Goal: Task Accomplishment & Management: Manage account settings

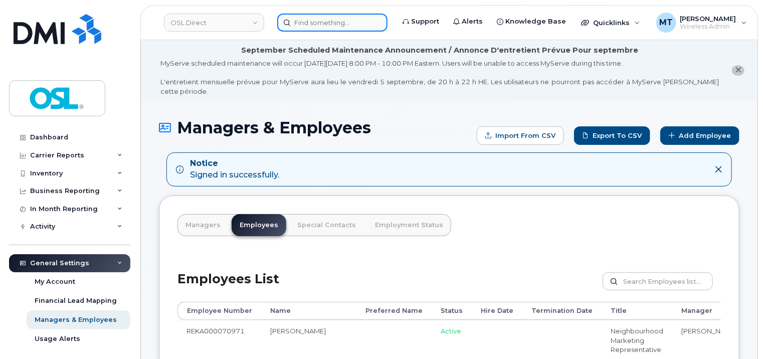
click at [332, 28] on input at bounding box center [332, 23] width 110 height 18
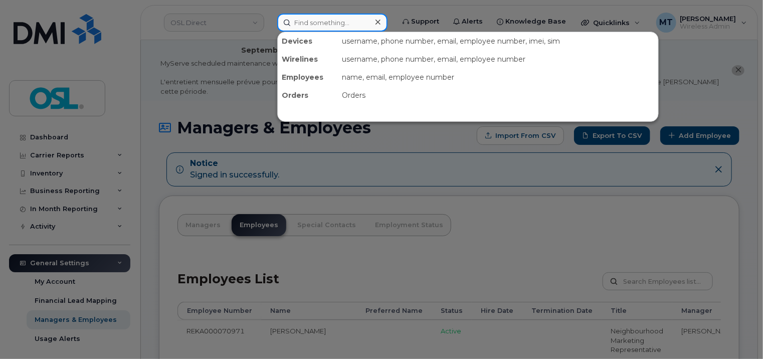
paste input "Himanshu.Soni@osldirect.com"
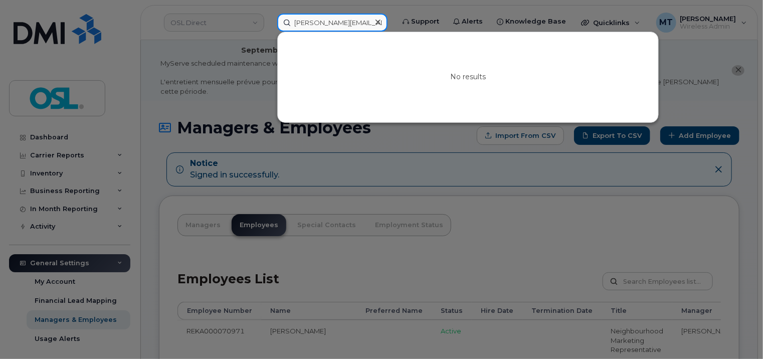
drag, startPoint x: 320, startPoint y: 24, endPoint x: 285, endPoint y: 23, distance: 35.1
click at [285, 23] on input "Himanshu.Soni@osldirect.com" at bounding box center [332, 23] width 110 height 18
click at [307, 25] on input "Himanshu.Soni@osldirect.com" at bounding box center [332, 23] width 110 height 18
type input "Himanshu.Soni@osldirect.com"
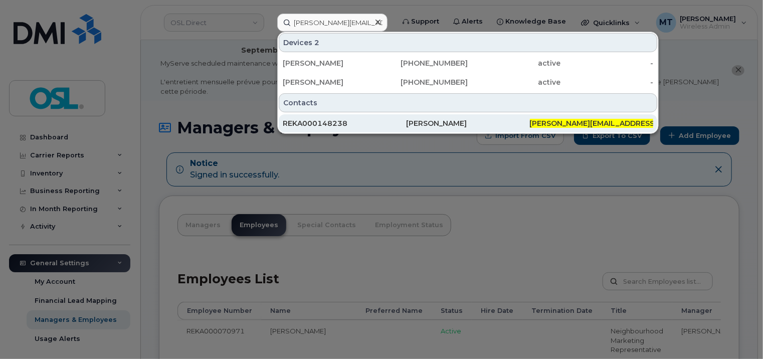
click at [342, 126] on div "REKA000148238" at bounding box center [344, 123] width 123 height 10
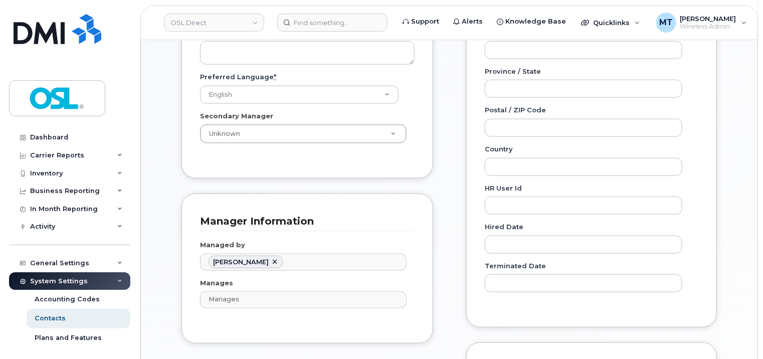
scroll to position [501, 0]
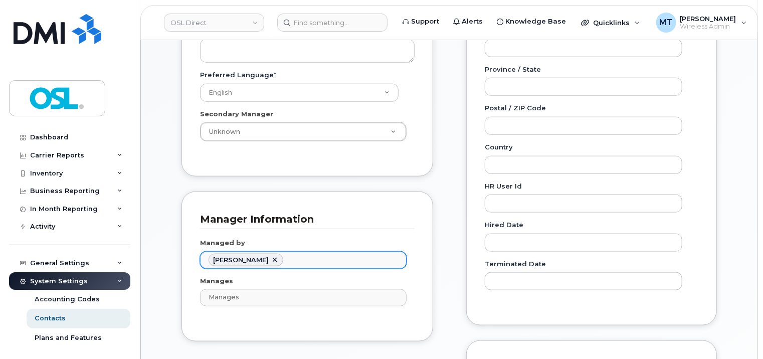
click at [271, 256] on link at bounding box center [275, 260] width 8 height 8
paste input "Atul"
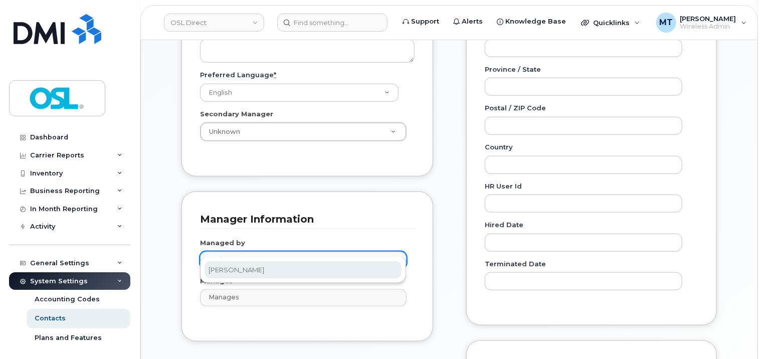
type input "Atul"
type input "2983909"
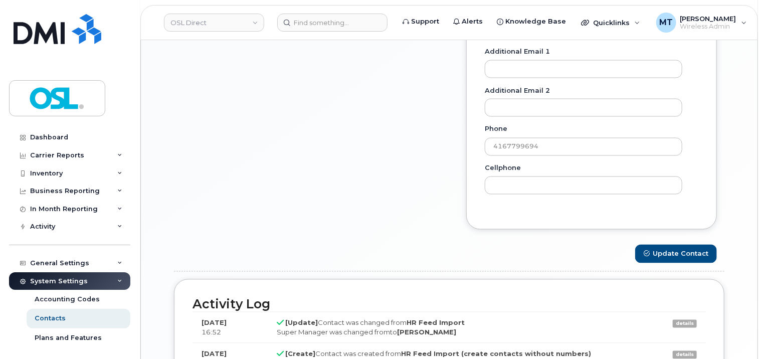
scroll to position [952, 0]
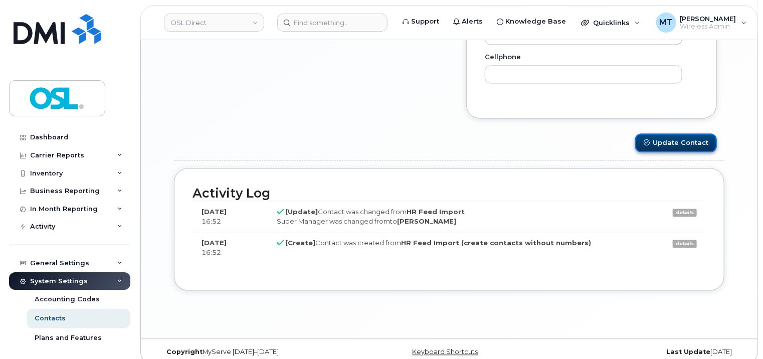
click at [676, 136] on button "Update Contact" at bounding box center [676, 143] width 82 height 19
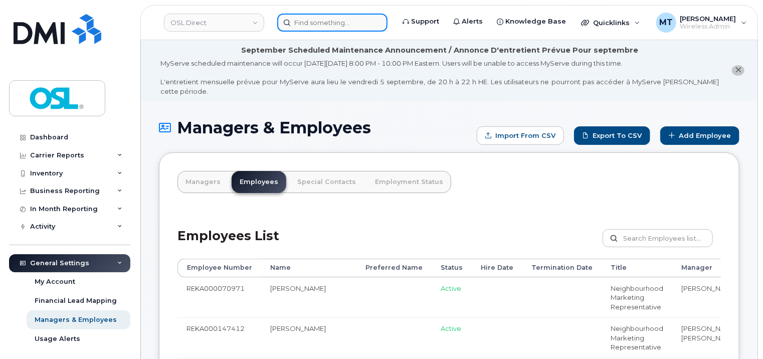
click at [325, 28] on input at bounding box center [332, 23] width 110 height 18
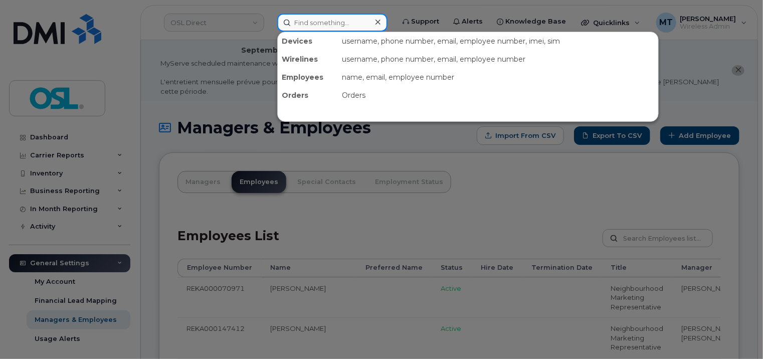
paste input "mario.adel@osldirect.com"
type input "mario.adel@osldirect.com"
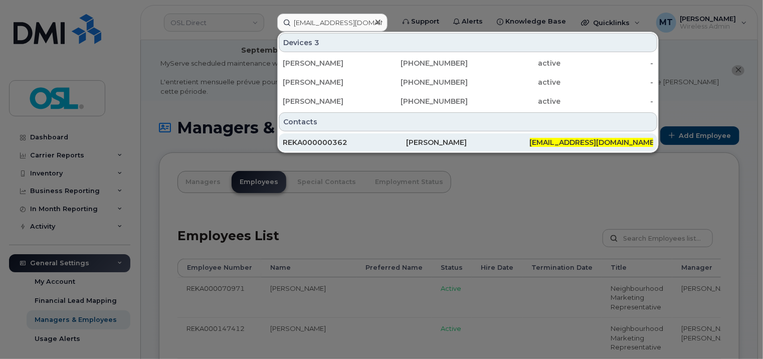
click at [337, 140] on div "REKA000000362" at bounding box center [344, 142] width 123 height 10
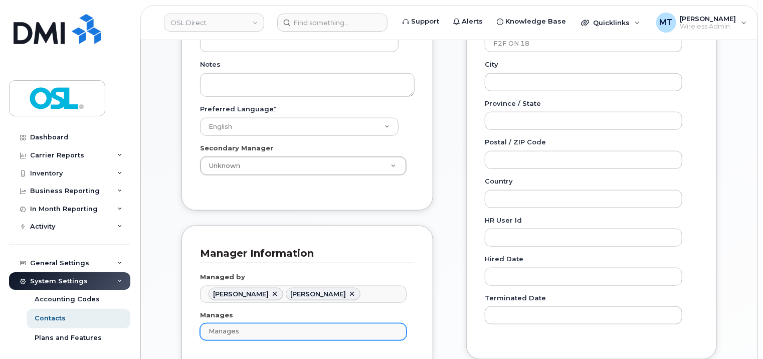
scroll to position [551, 0]
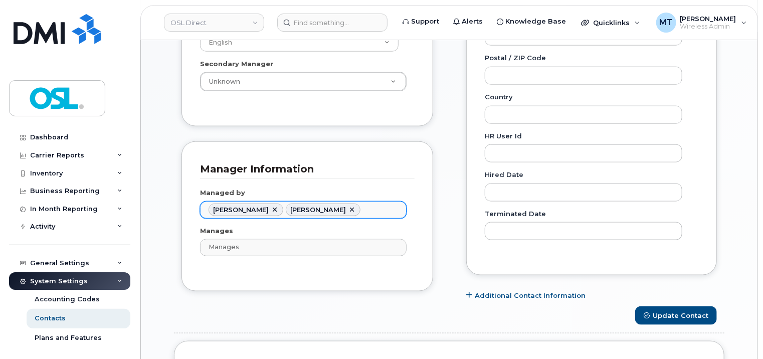
click at [271, 206] on link at bounding box center [275, 210] width 8 height 8
type input "1527344"
click at [302, 202] on ul "[PERSON_NAME]" at bounding box center [302, 210] width 205 height 16
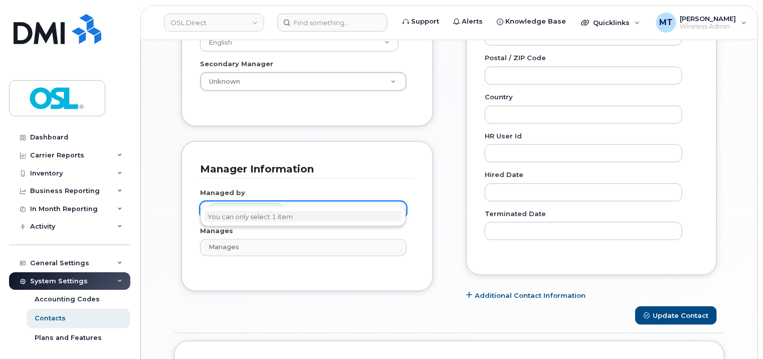
paste input "Atul"
type input "Atul"
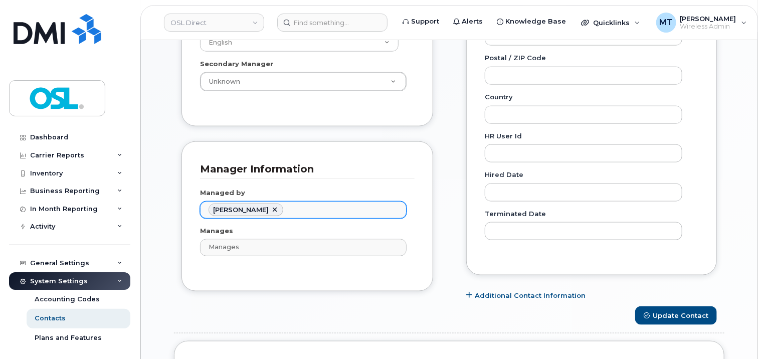
click at [275, 206] on link at bounding box center [275, 210] width 8 height 8
paste input "Atul"
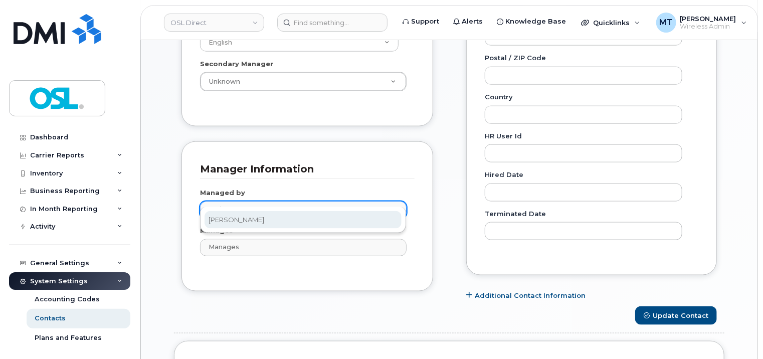
type input "Atul"
type input "2983909"
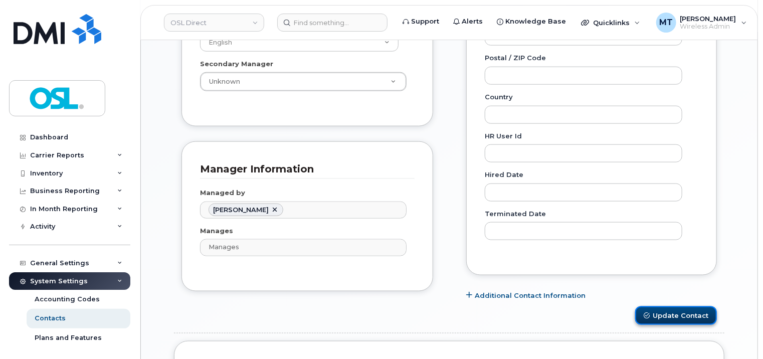
click at [704, 306] on button "Update Contact" at bounding box center [676, 315] width 82 height 19
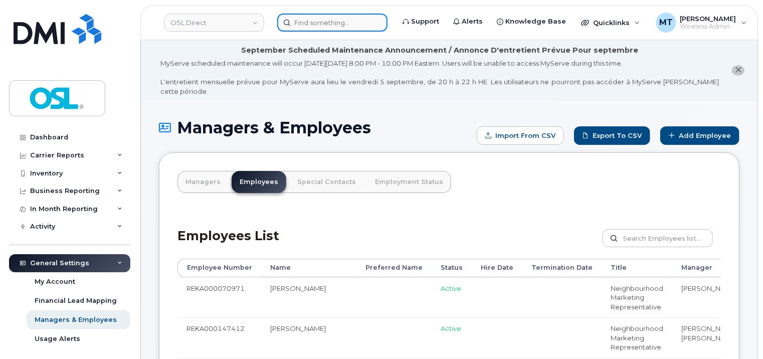
click at [331, 25] on input at bounding box center [332, 23] width 110 height 18
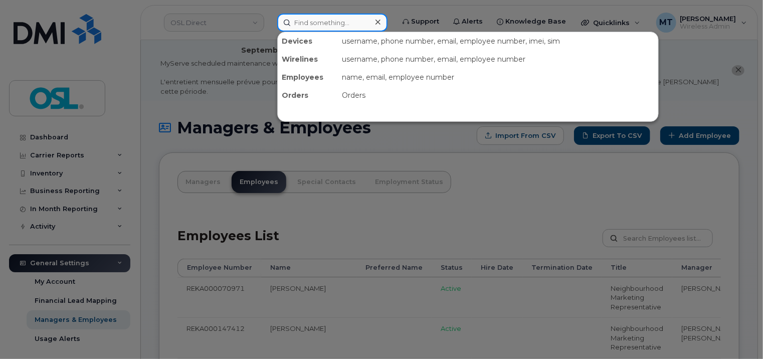
paste input "[EMAIL_ADDRESS][DOMAIN_NAME]"
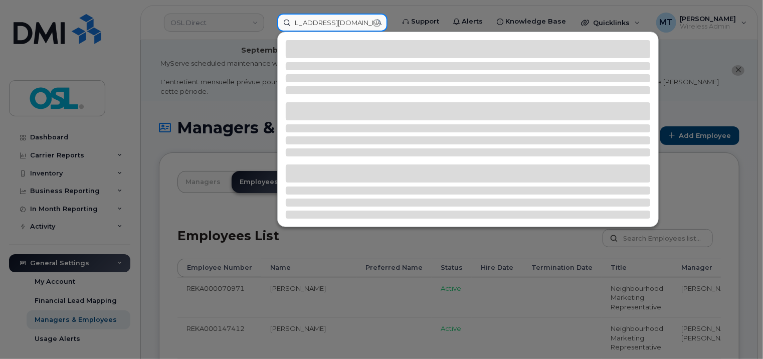
type input "[EMAIL_ADDRESS][DOMAIN_NAME]"
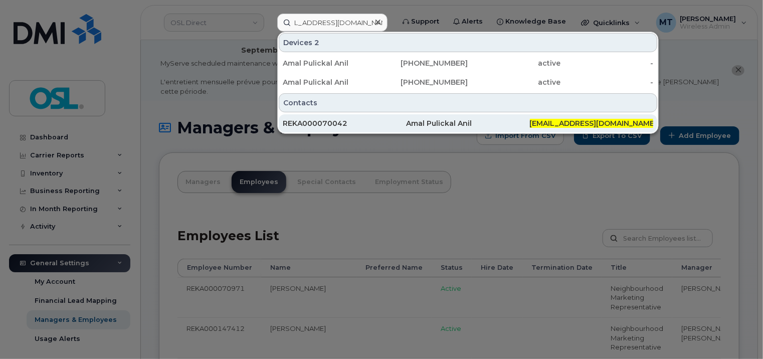
click at [365, 129] on div "REKA000070042" at bounding box center [344, 123] width 123 height 18
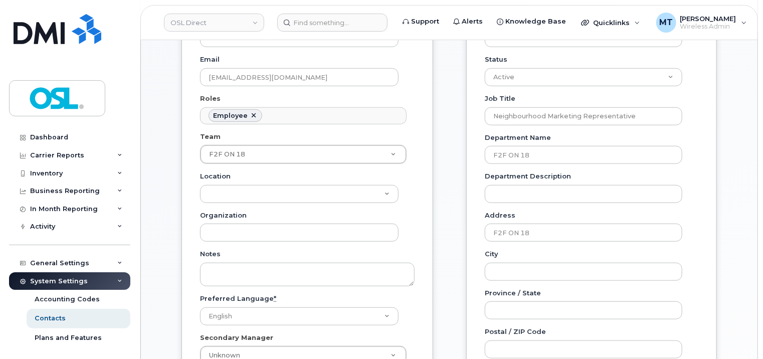
scroll to position [451, 0]
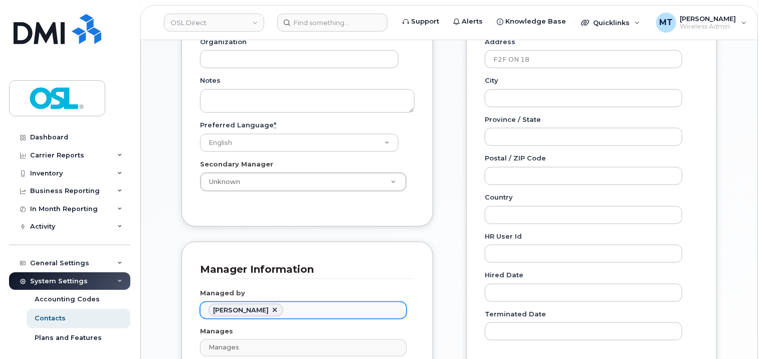
click at [271, 306] on link at bounding box center [275, 310] width 8 height 8
paste input "Atul"
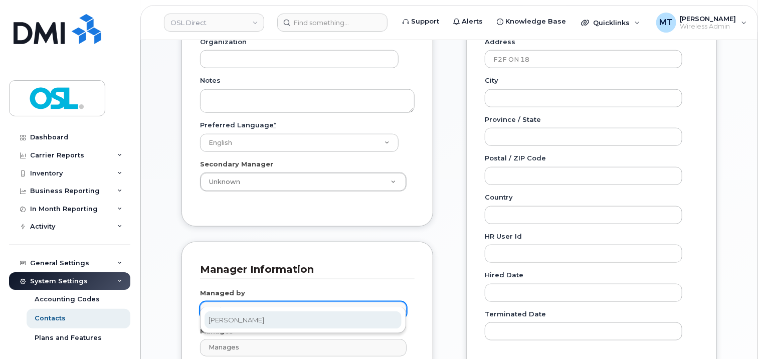
type input "Atul"
type input "2983909"
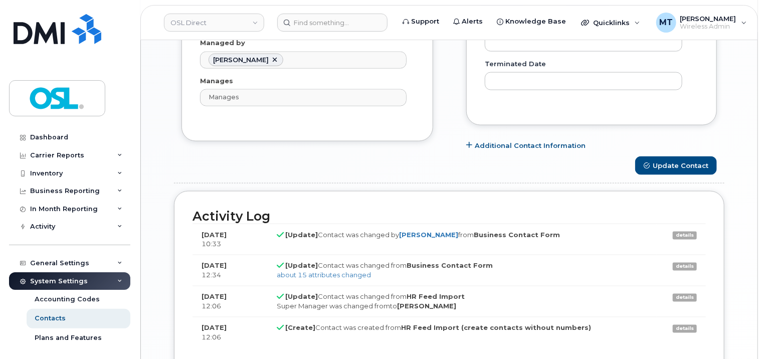
scroll to position [701, 0]
click at [696, 156] on button "Update Contact" at bounding box center [676, 165] width 82 height 19
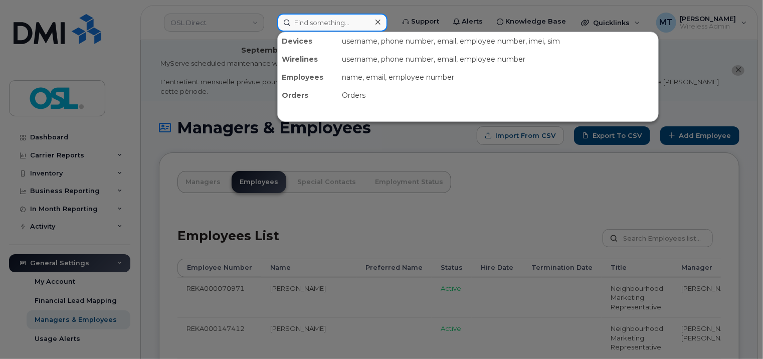
click at [324, 23] on input at bounding box center [332, 23] width 110 height 18
paste input "[PERSON_NAME][EMAIL_ADDRESS][DOMAIN_NAME]"
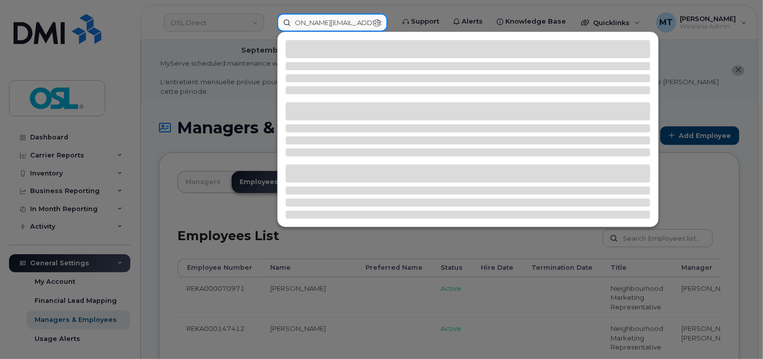
type input "[PERSON_NAME][EMAIL_ADDRESS][DOMAIN_NAME]"
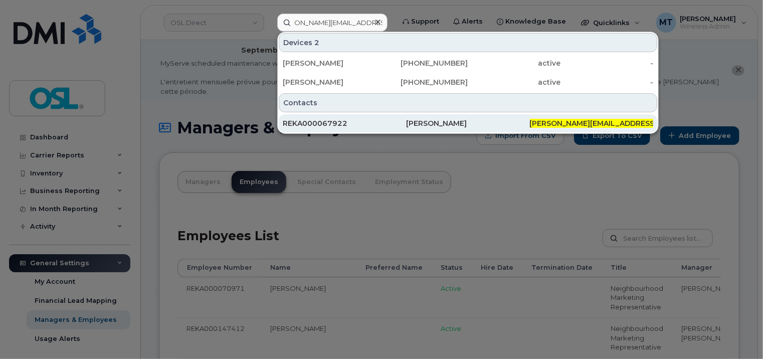
scroll to position [0, 0]
click at [302, 126] on div "REKA000067922" at bounding box center [344, 123] width 123 height 10
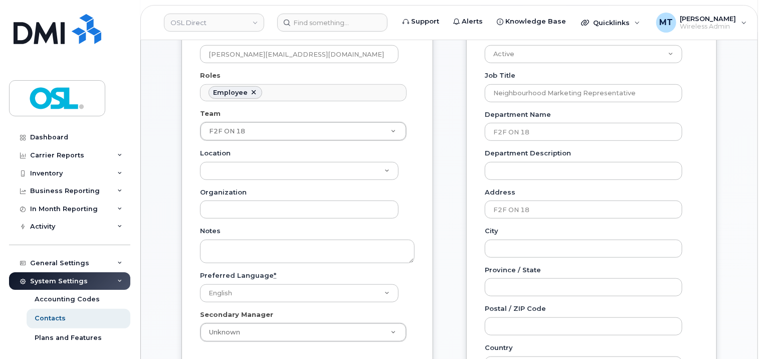
scroll to position [551, 0]
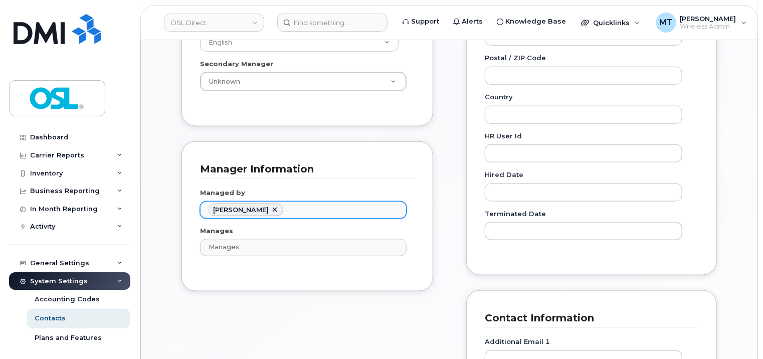
click at [271, 206] on link at bounding box center [275, 210] width 8 height 8
paste input "Atul"
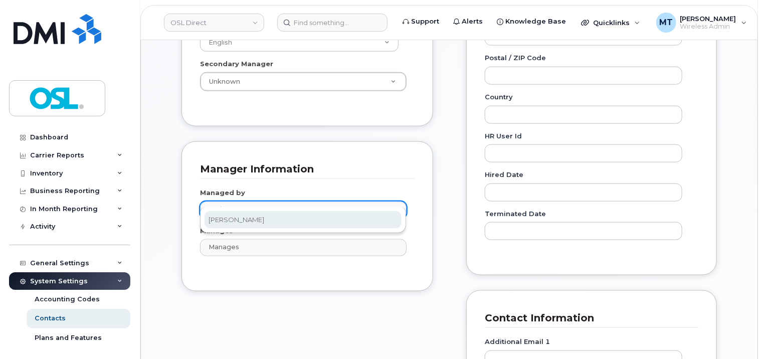
type input "Atul"
type input "2983909"
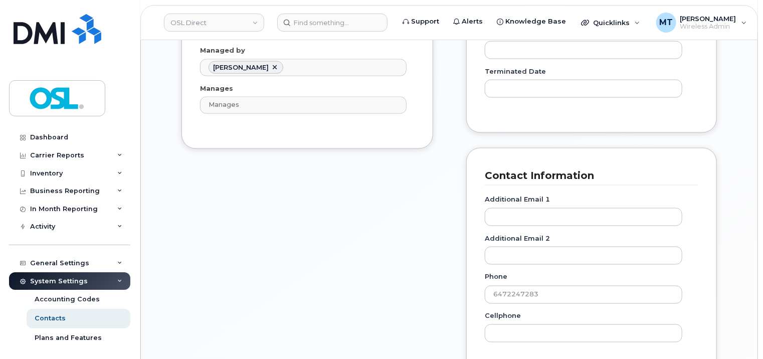
scroll to position [802, 0]
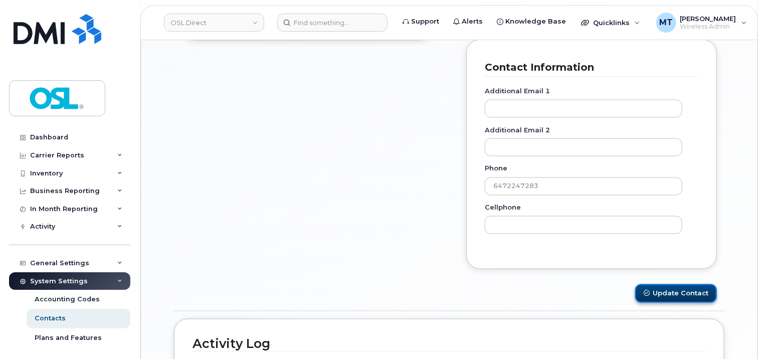
click at [653, 284] on button "Update Contact" at bounding box center [676, 293] width 82 height 19
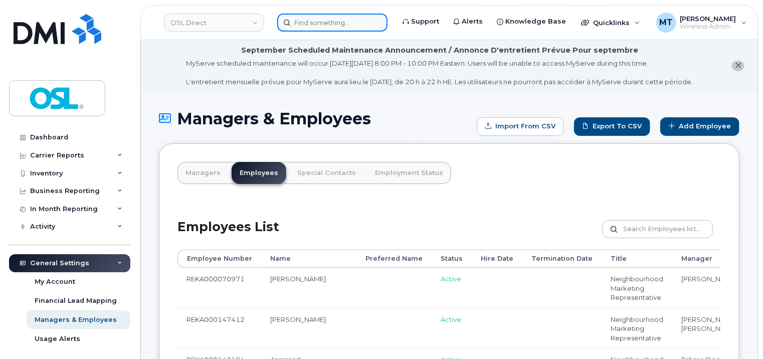
click at [367, 24] on input at bounding box center [332, 23] width 110 height 18
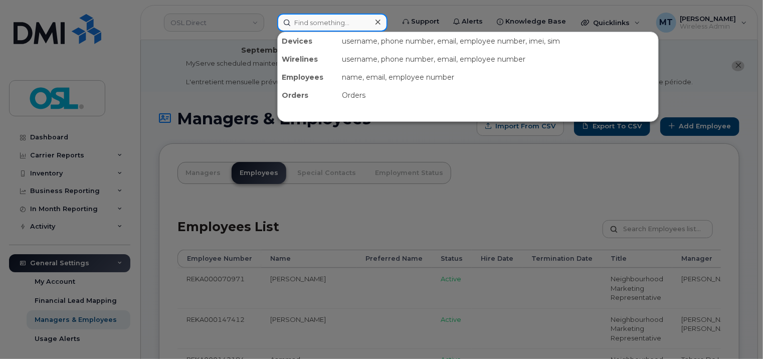
paste input "Krupal.Patel@osldirect.com"
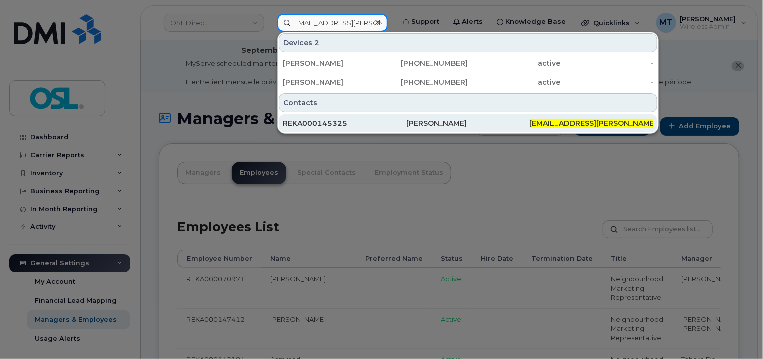
type input "Krupal.Patel@osldirect.com"
click at [356, 126] on div "REKA000145325" at bounding box center [344, 123] width 123 height 10
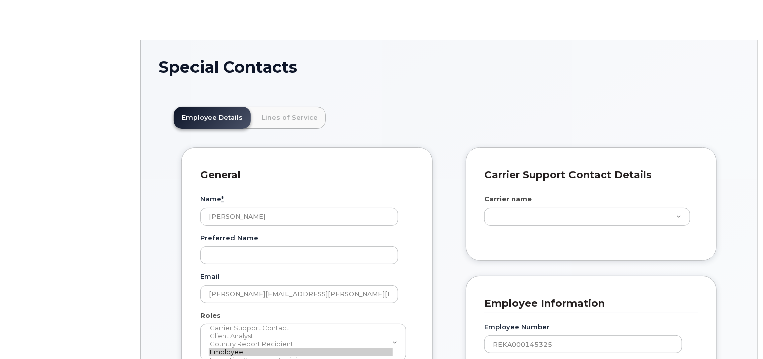
scroll to position [30, 0]
type input "3358070"
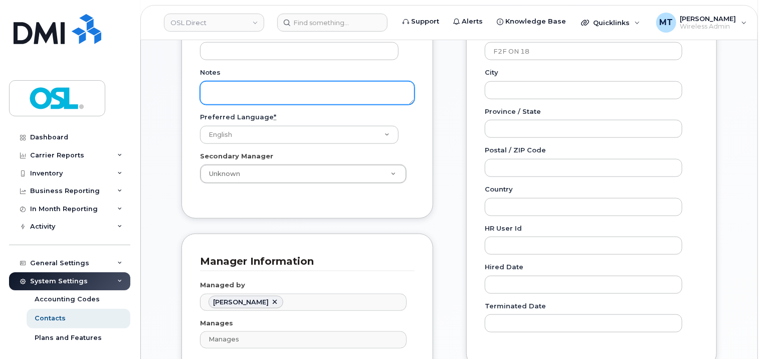
scroll to position [552, 0]
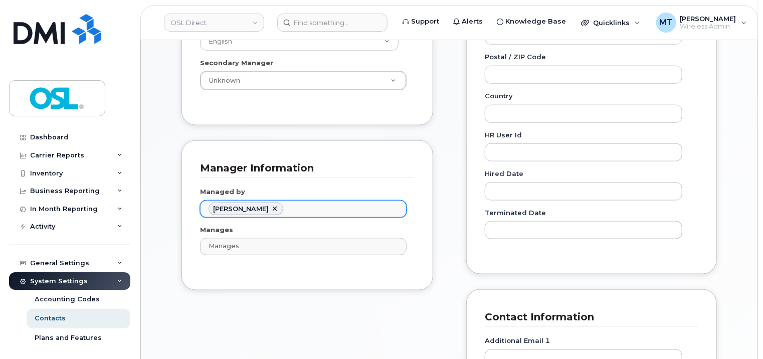
click at [271, 205] on link at bounding box center [275, 209] width 8 height 8
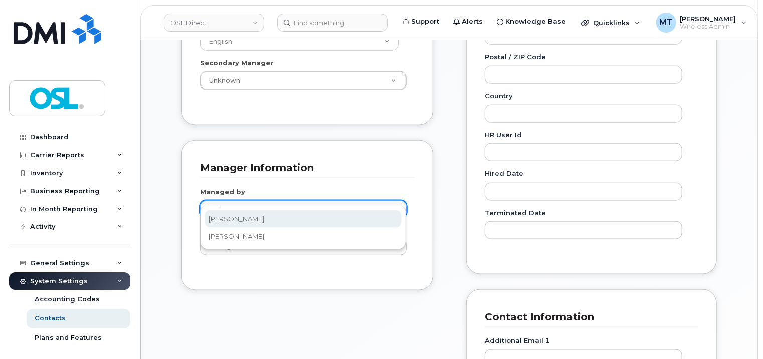
type input "atul"
type input "2983909"
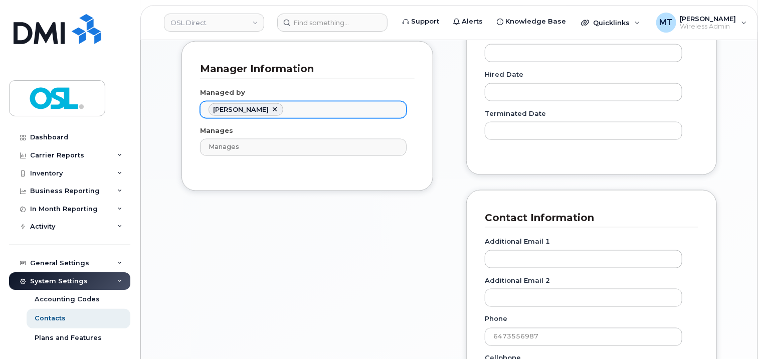
scroll to position [853, 0]
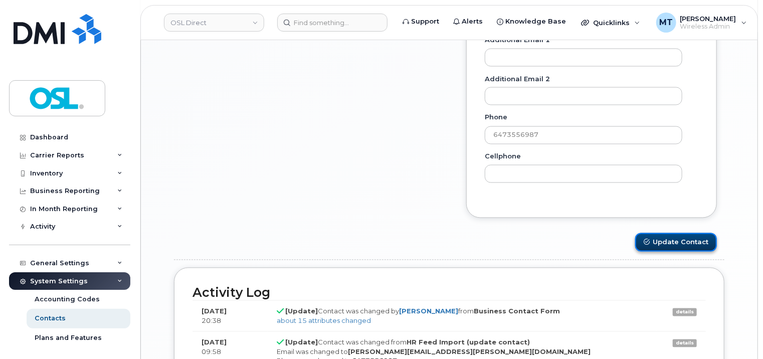
click at [684, 233] on button "Update Contact" at bounding box center [676, 242] width 82 height 19
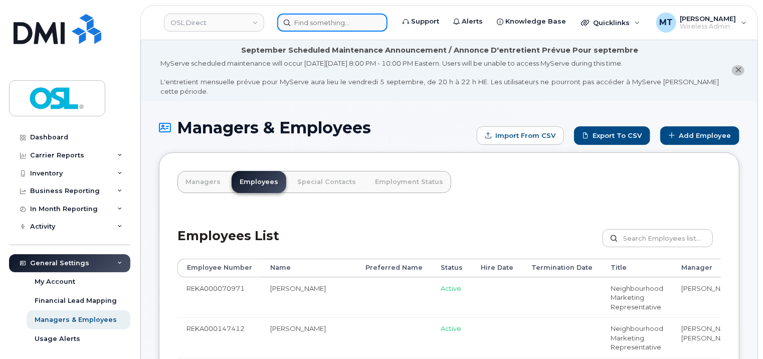
click at [339, 29] on input at bounding box center [332, 23] width 110 height 18
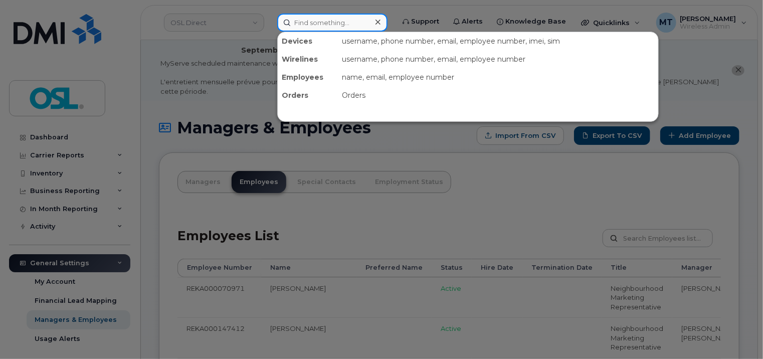
paste input "[EMAIL_ADDRESS][DOMAIN_NAME]"
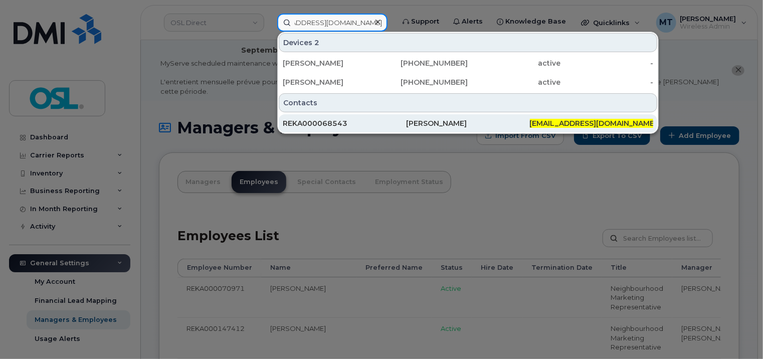
type input "[EMAIL_ADDRESS][DOMAIN_NAME]"
click at [334, 122] on div "REKA000068543" at bounding box center [344, 123] width 123 height 10
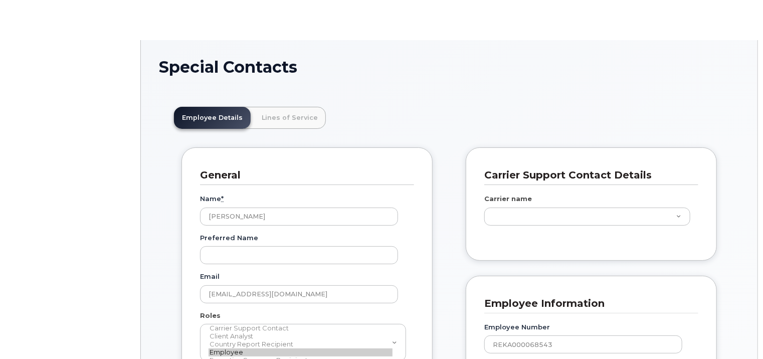
scroll to position [30, 0]
type input "3358070"
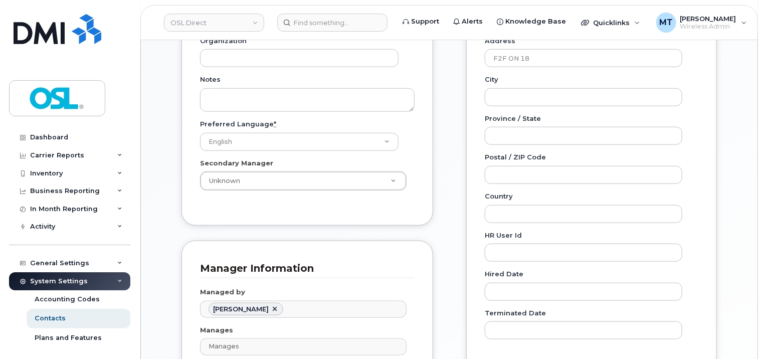
scroll to position [602, 0]
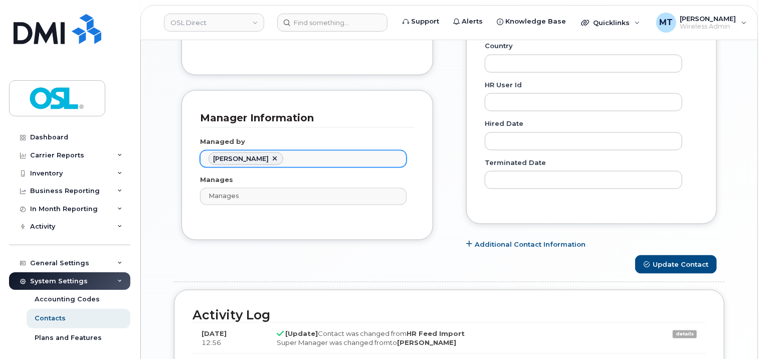
click at [271, 155] on link at bounding box center [275, 159] width 8 height 8
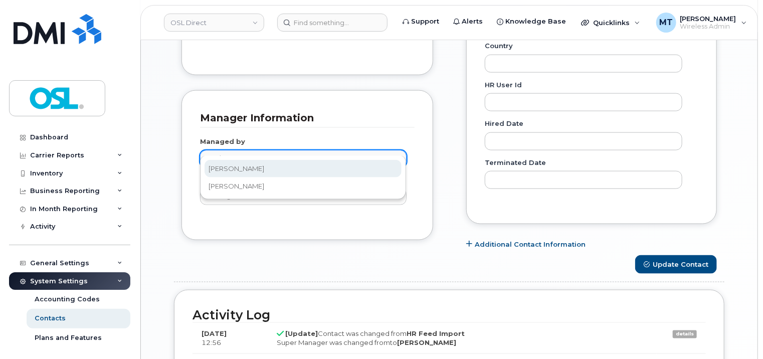
type input "atul"
type input "2983909"
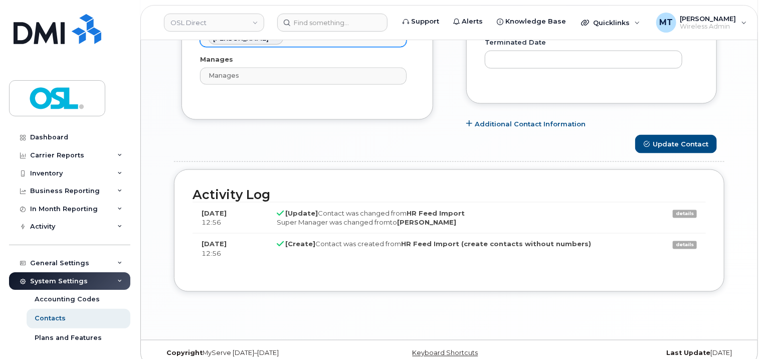
scroll to position [723, 0]
click at [686, 134] on button "Update Contact" at bounding box center [676, 143] width 82 height 19
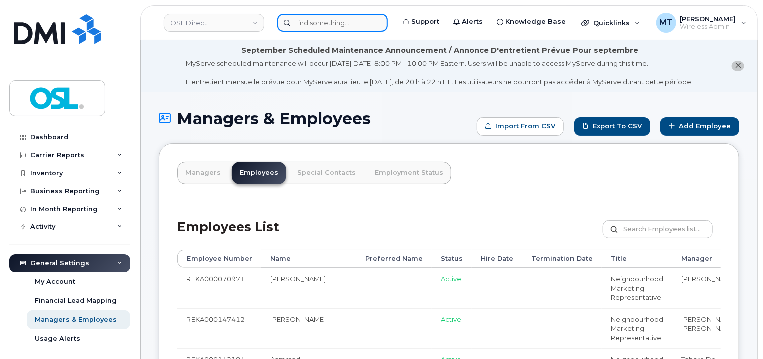
click at [332, 25] on input at bounding box center [332, 23] width 110 height 18
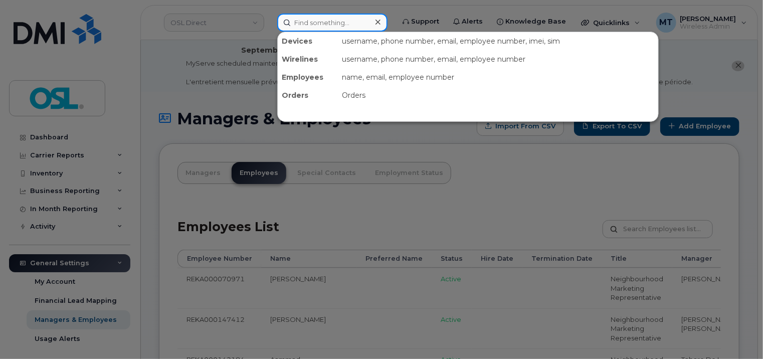
paste input "[EMAIL_ADDRESS][PERSON_NAME][DOMAIN_NAME]"
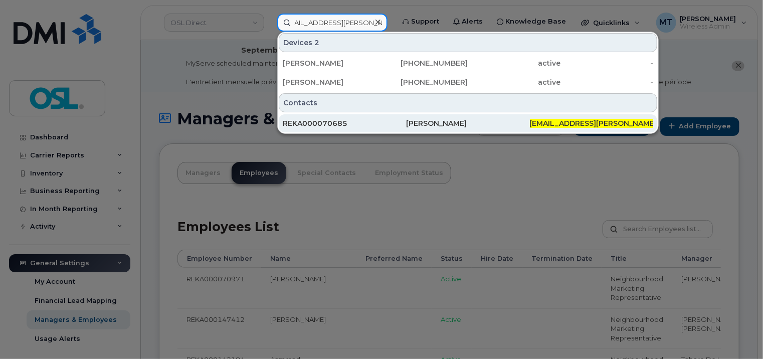
type input "[EMAIL_ADDRESS][PERSON_NAME][DOMAIN_NAME]"
click at [332, 118] on div "REKA000070685" at bounding box center [344, 123] width 123 height 10
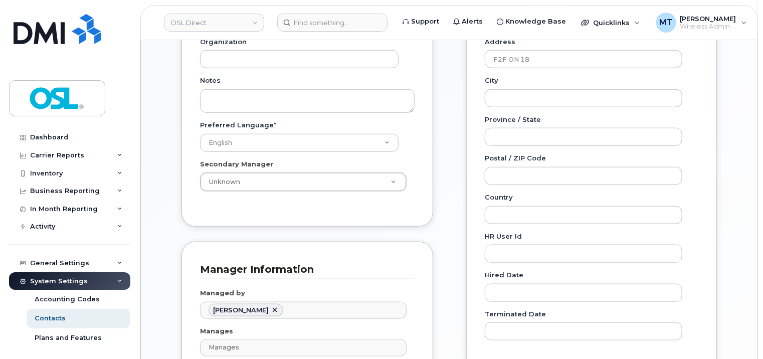
scroll to position [651, 0]
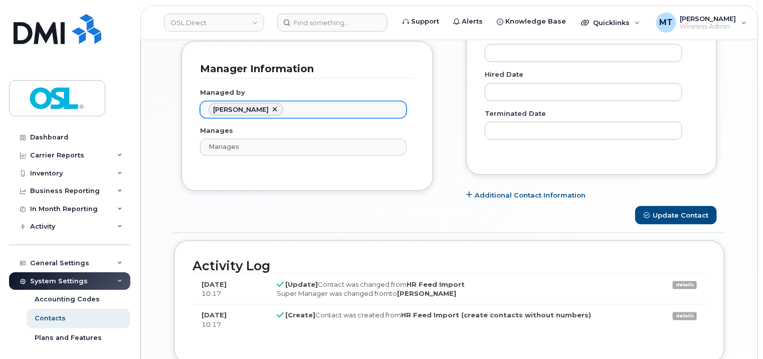
click at [271, 106] on link at bounding box center [275, 110] width 8 height 8
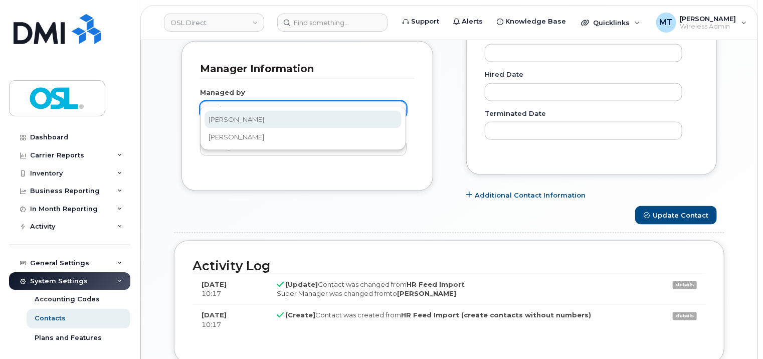
type input "atul"
type input "2983909"
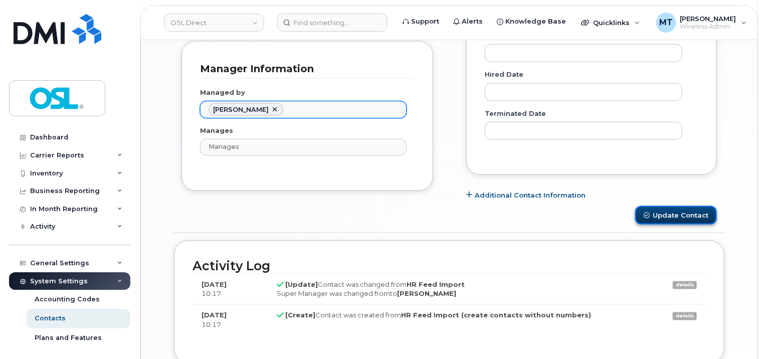
click at [689, 206] on button "Update Contact" at bounding box center [676, 215] width 82 height 19
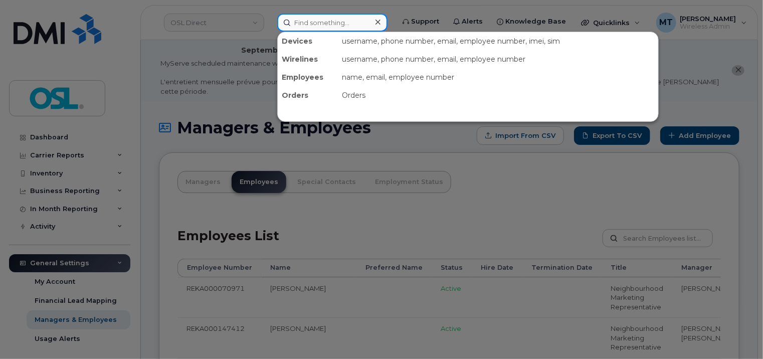
click at [307, 19] on input at bounding box center [332, 23] width 110 height 18
paste input "Anjali.Sharma@osldirect.com"
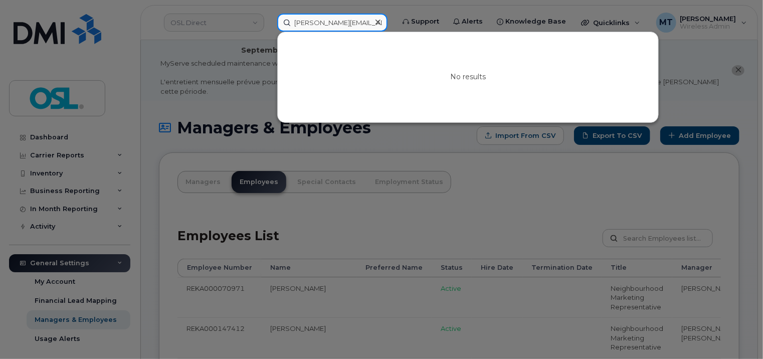
drag, startPoint x: 341, startPoint y: 22, endPoint x: 265, endPoint y: 25, distance: 76.7
click at [269, 25] on div "Anjali.Sharma@osldirect.com No results" at bounding box center [332, 23] width 126 height 18
paste input "REKA000146083"
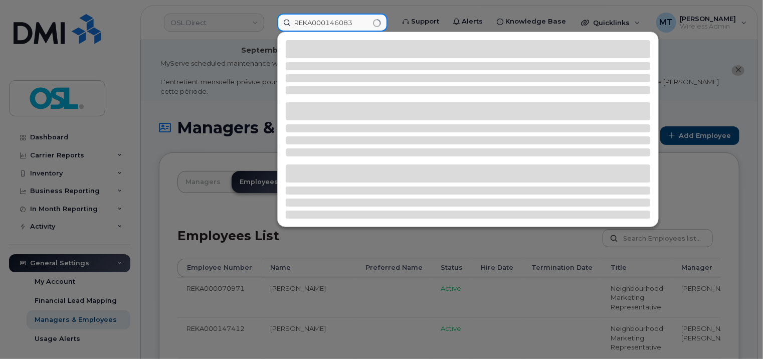
type input "REKA000146083"
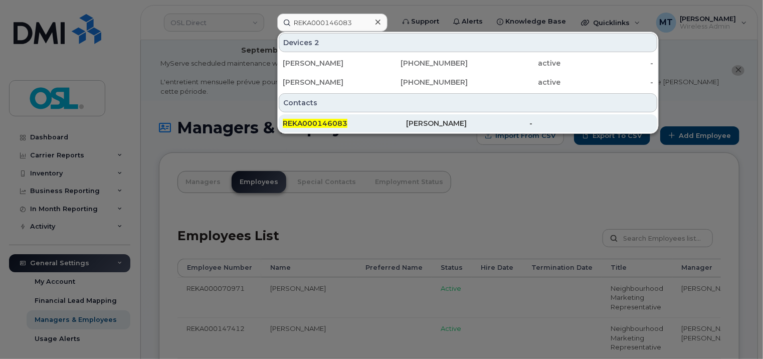
click at [335, 121] on span "REKA000146083" at bounding box center [315, 123] width 65 height 9
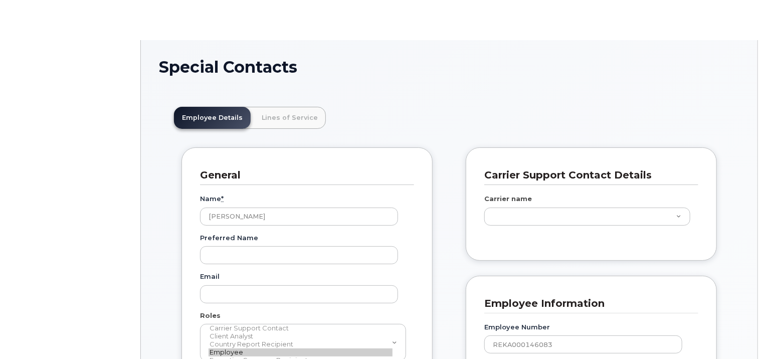
scroll to position [30, 0]
type input "3358070"
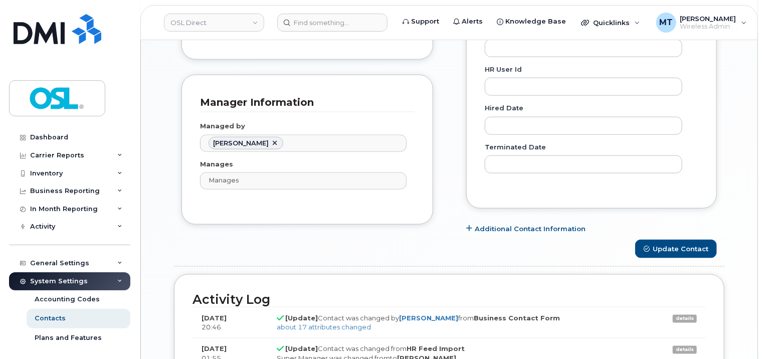
scroll to position [604, 0]
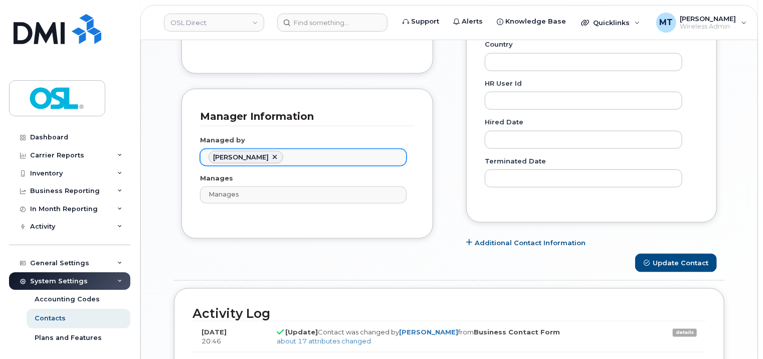
click at [271, 153] on link at bounding box center [275, 157] width 8 height 8
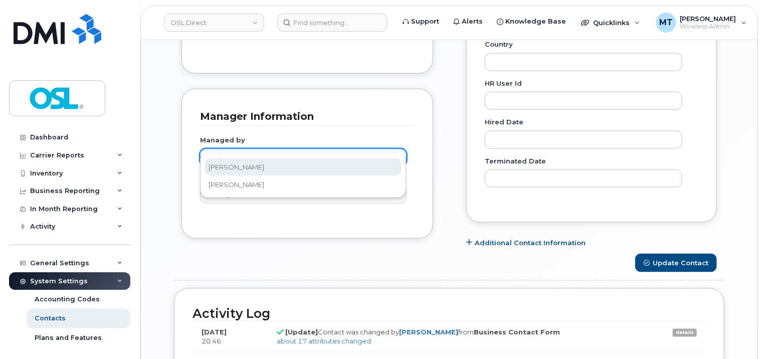
type input "atul"
type input "2983909"
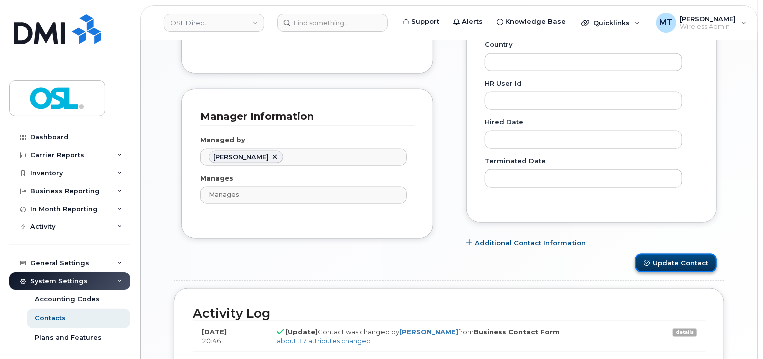
click at [668, 254] on button "Update Contact" at bounding box center [676, 263] width 82 height 19
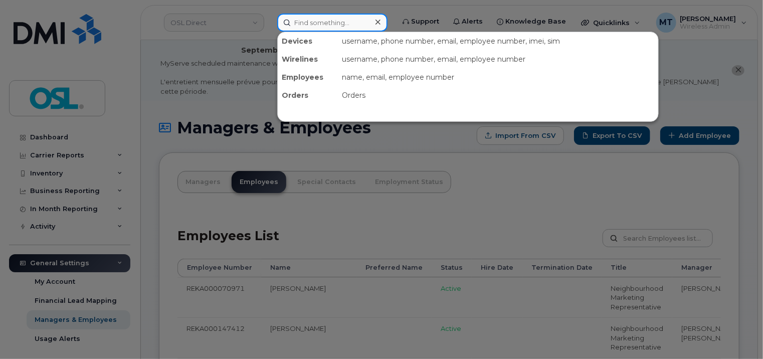
click at [325, 30] on input at bounding box center [332, 23] width 110 height 18
paste input "REKA000146083"
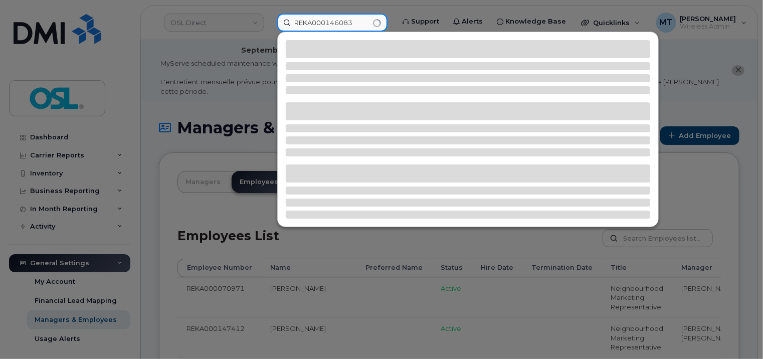
type input "REKA000146083"
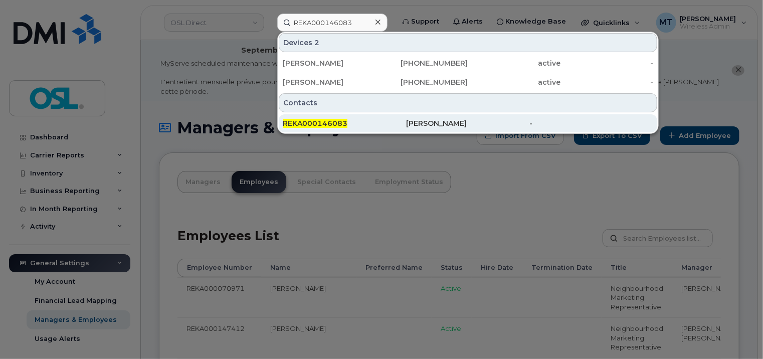
click at [320, 120] on span "REKA000146083" at bounding box center [315, 123] width 65 height 9
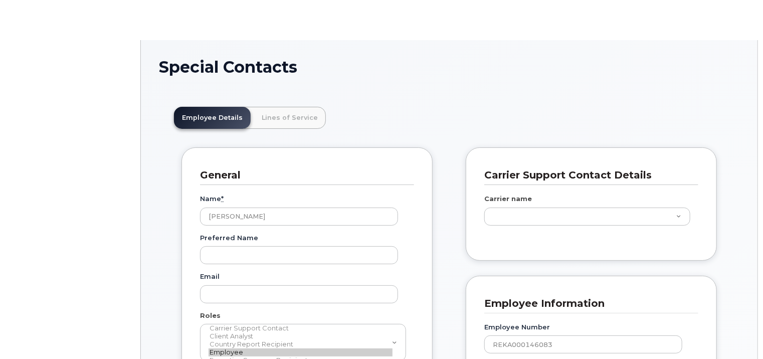
scroll to position [30, 0]
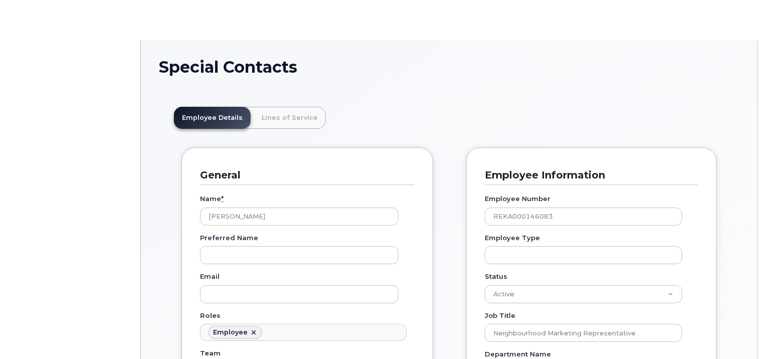
type input "3358070"
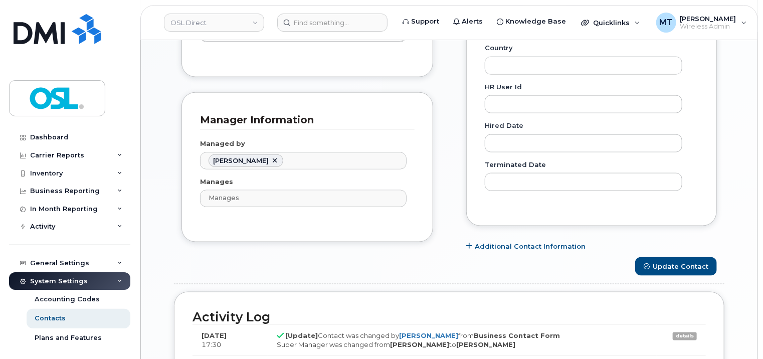
scroll to position [603, 0]
